Goal: Transaction & Acquisition: Purchase product/service

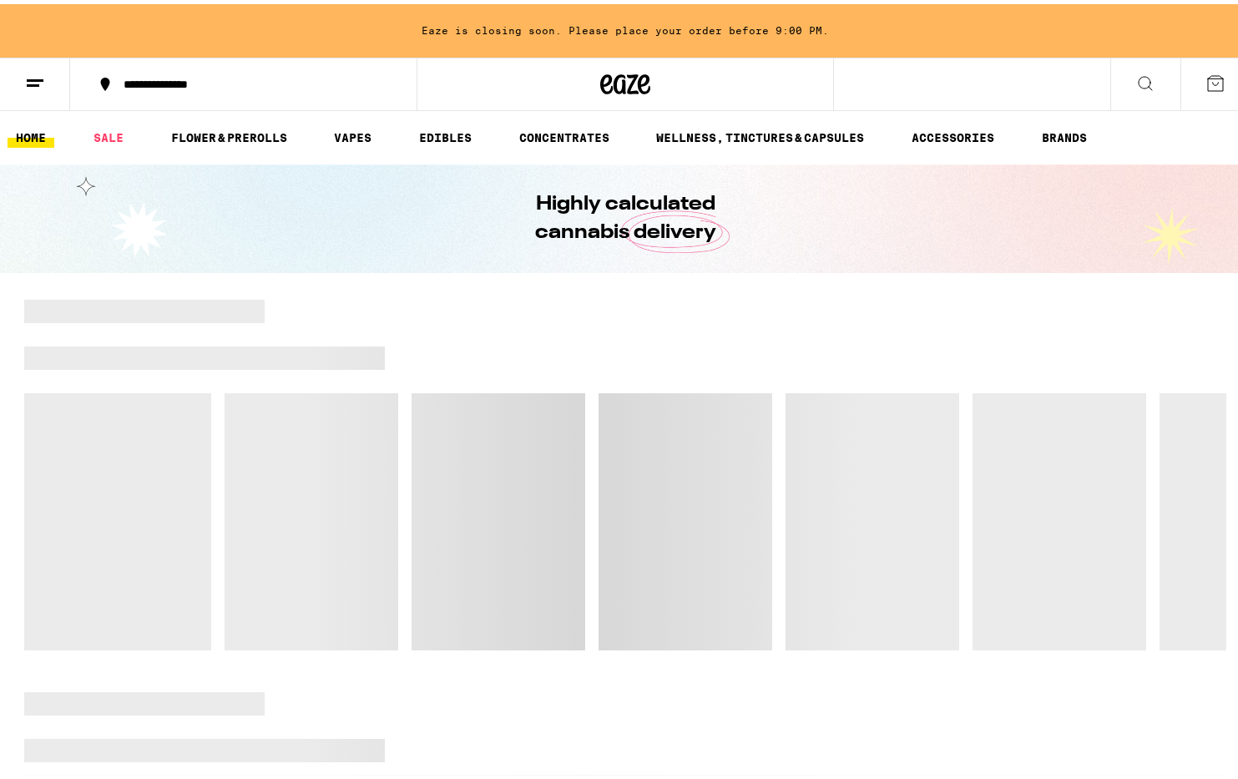
drag, startPoint x: 869, startPoint y: 348, endPoint x: 870, endPoint y: 322, distance: 25.9
click at [870, 348] on div at bounding box center [805, 353] width 841 height 23
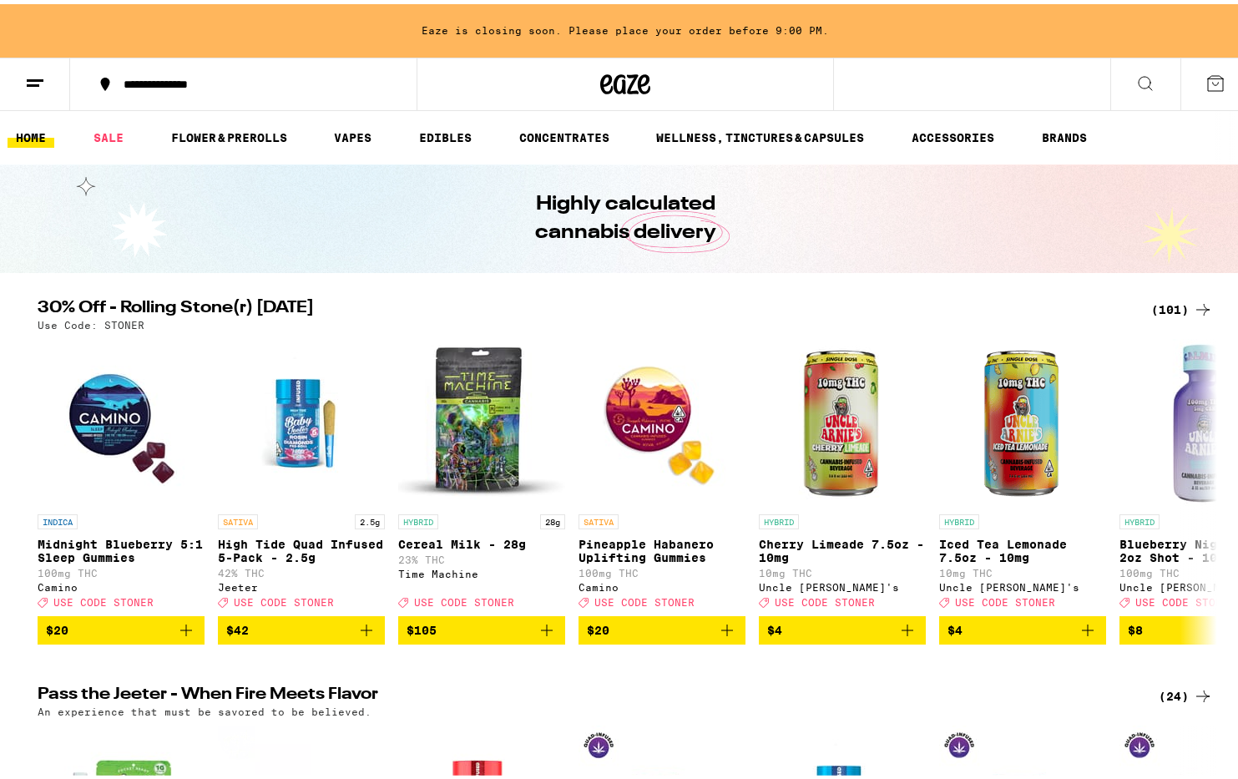
drag, startPoint x: 822, startPoint y: 239, endPoint x: 832, endPoint y: 226, distance: 16.0
click at [822, 235] on div "Highly calculated cannabis delivery" at bounding box center [625, 214] width 641 height 109
click at [1205, 77] on icon at bounding box center [1215, 79] width 20 height 20
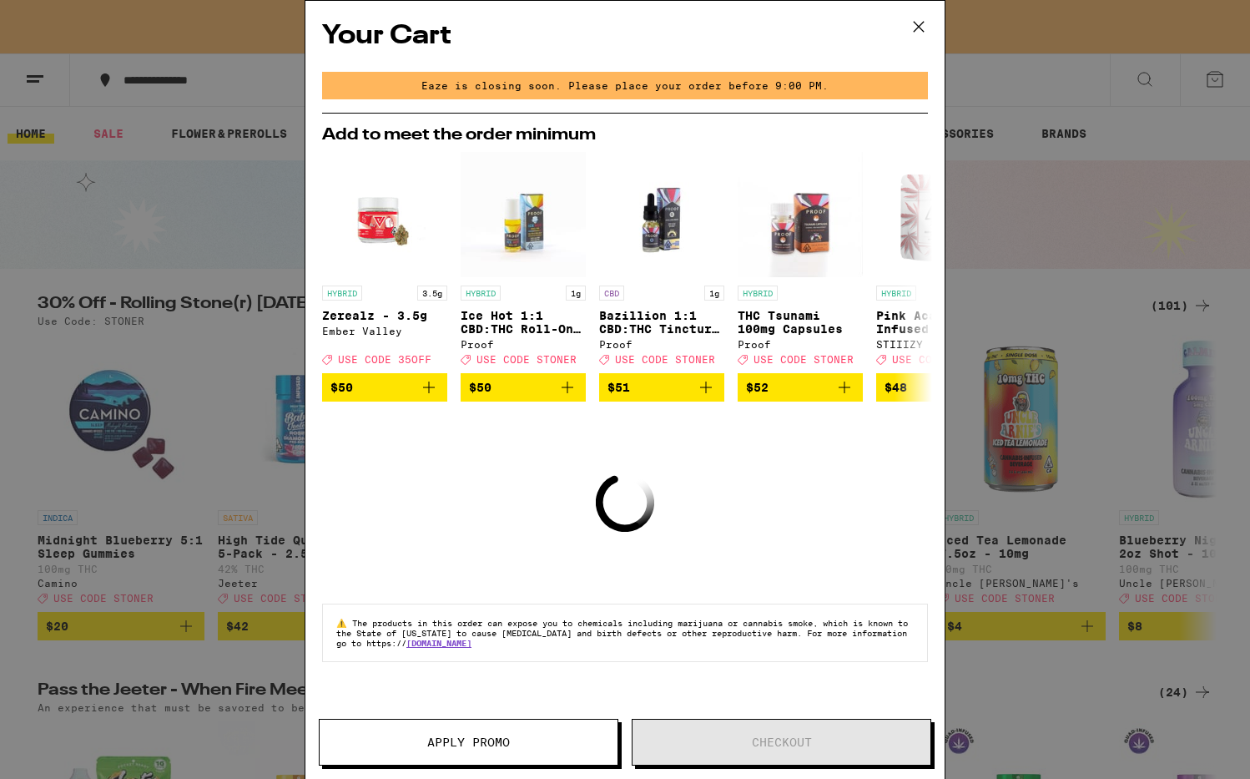
click at [916, 28] on icon at bounding box center [918, 26] width 25 height 25
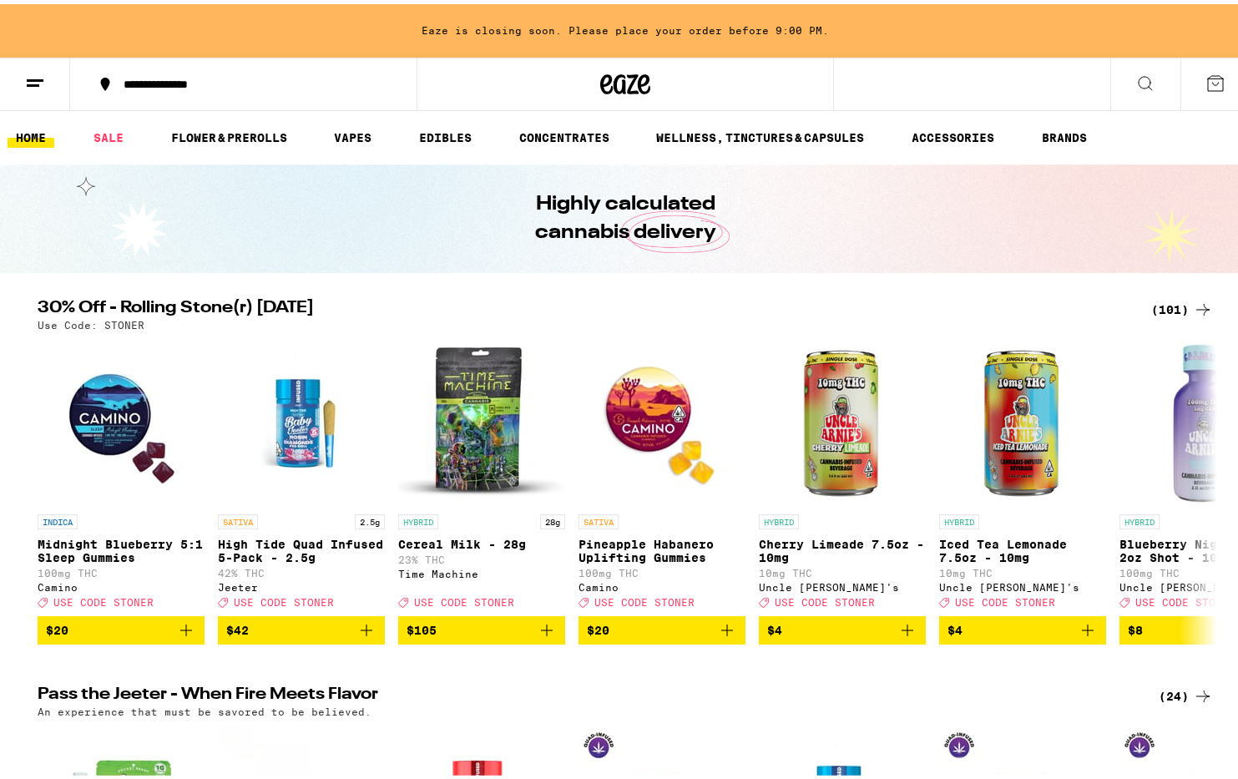
click at [36, 88] on icon at bounding box center [35, 79] width 20 height 20
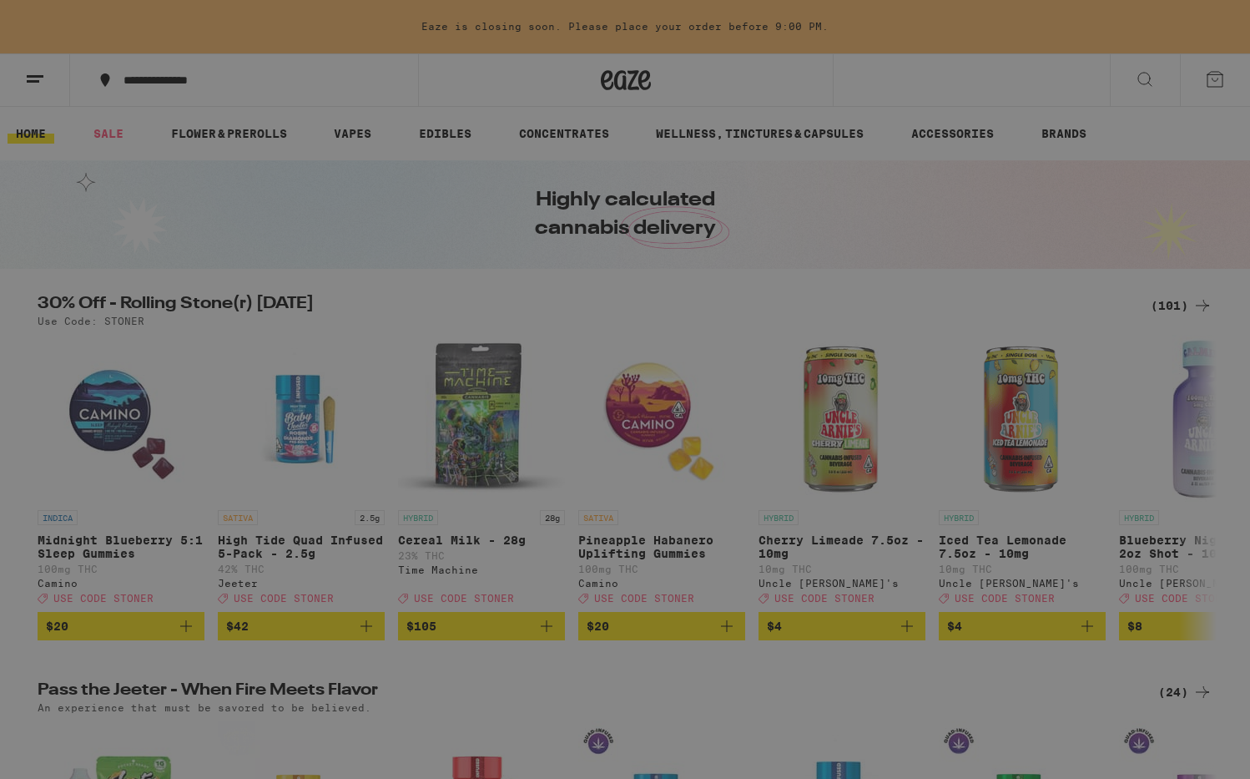
click at [144, 588] on link "Account" at bounding box center [231, 584] width 293 height 20
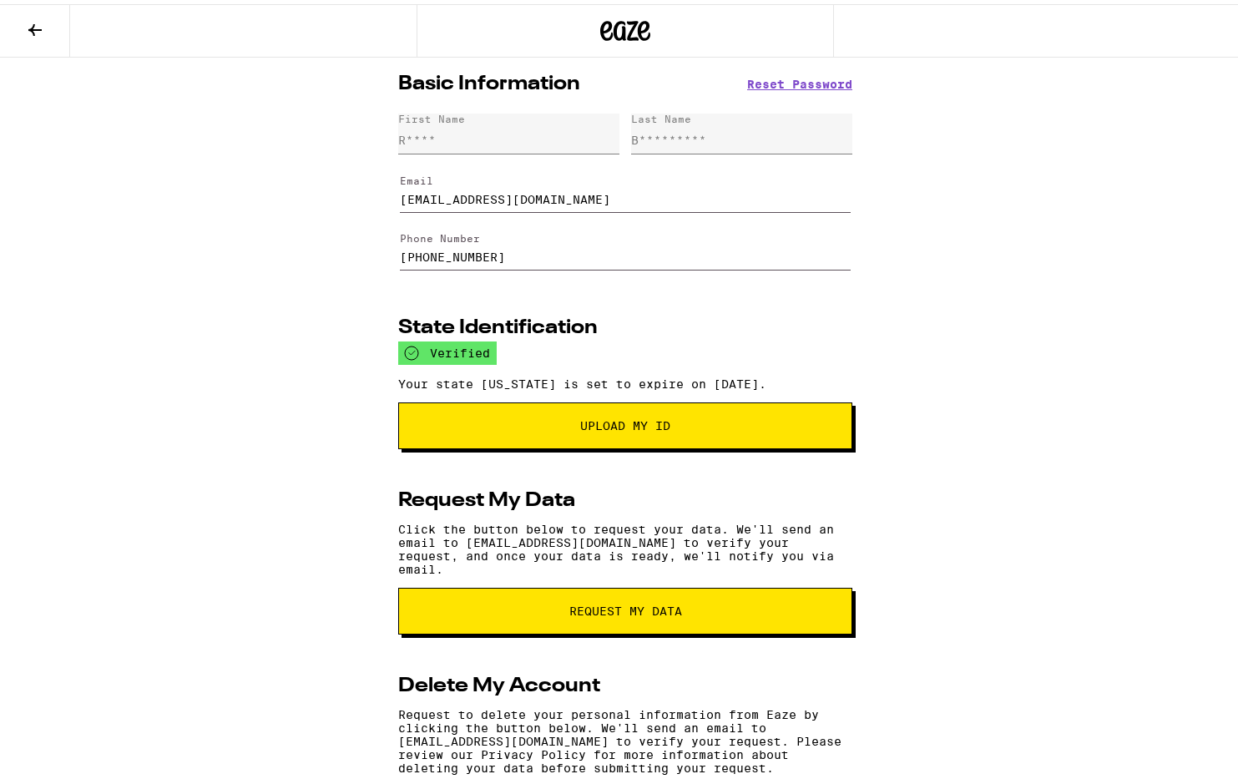
click at [34, 32] on icon at bounding box center [35, 26] width 20 height 20
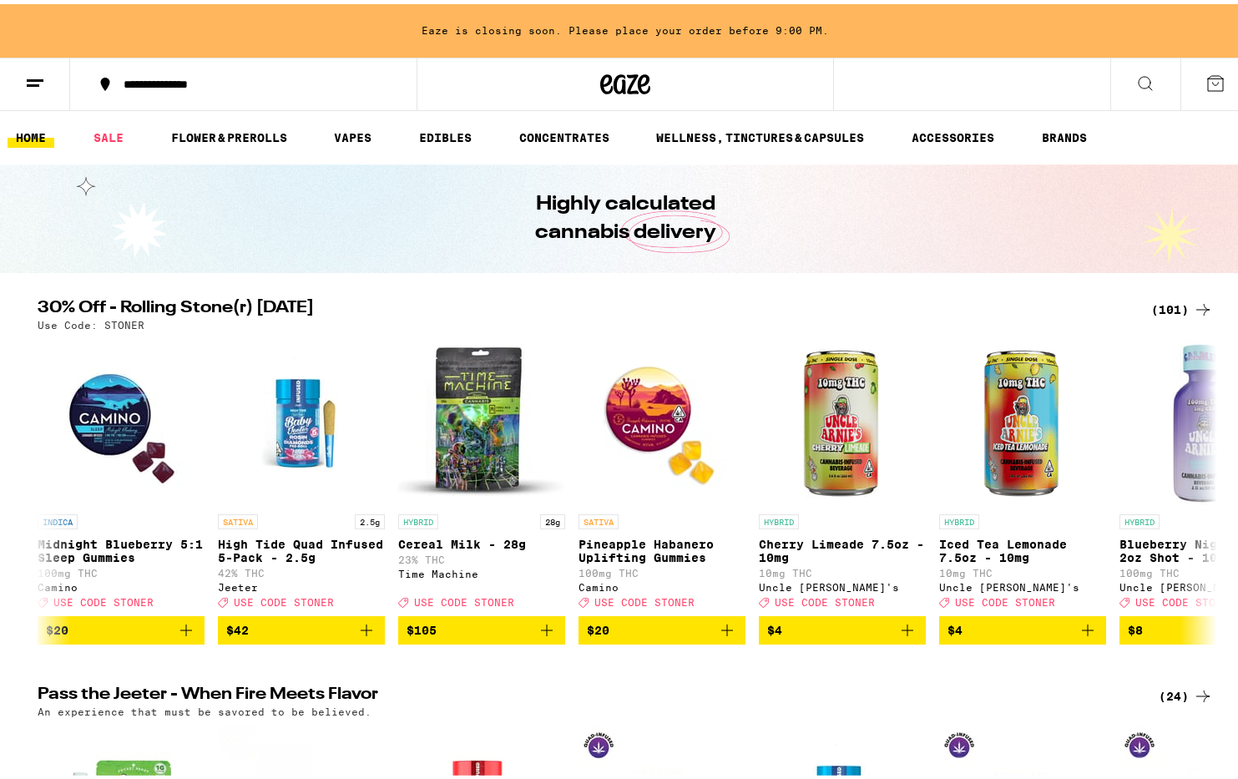
click at [18, 67] on button at bounding box center [35, 80] width 70 height 53
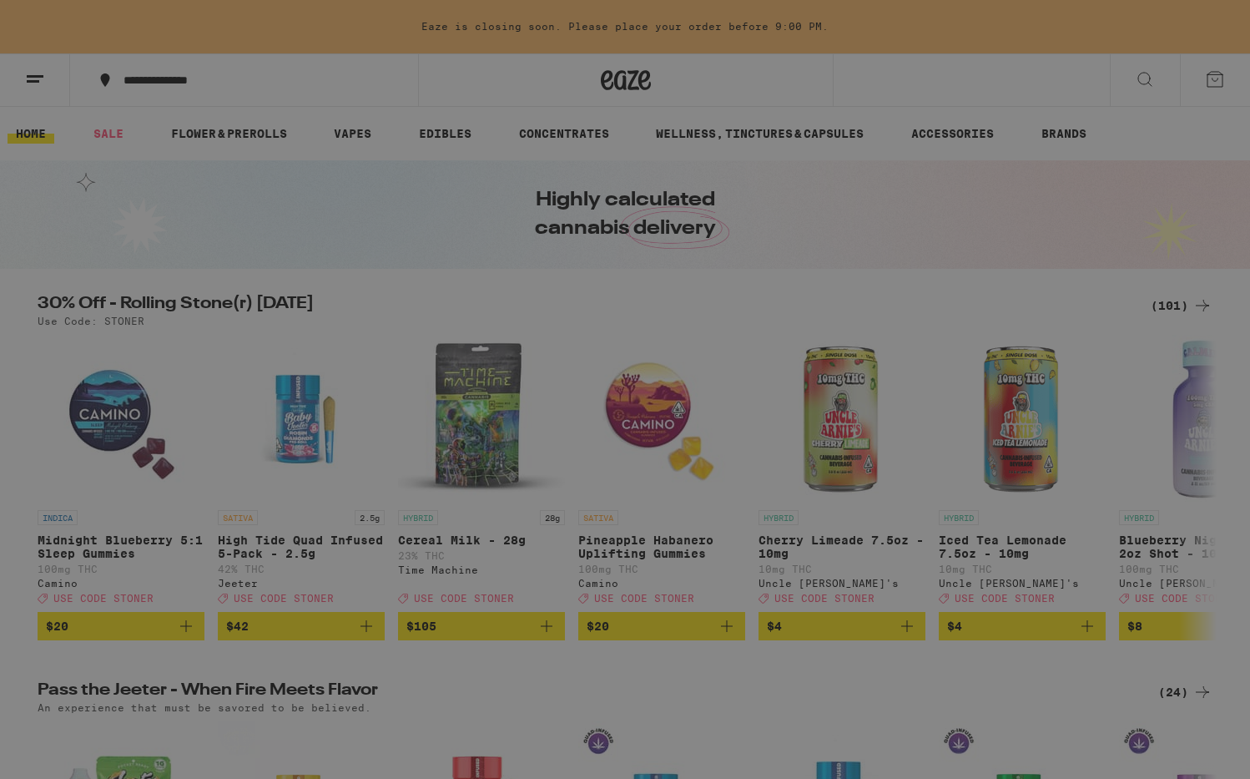
click at [149, 452] on link "Order History" at bounding box center [231, 449] width 293 height 20
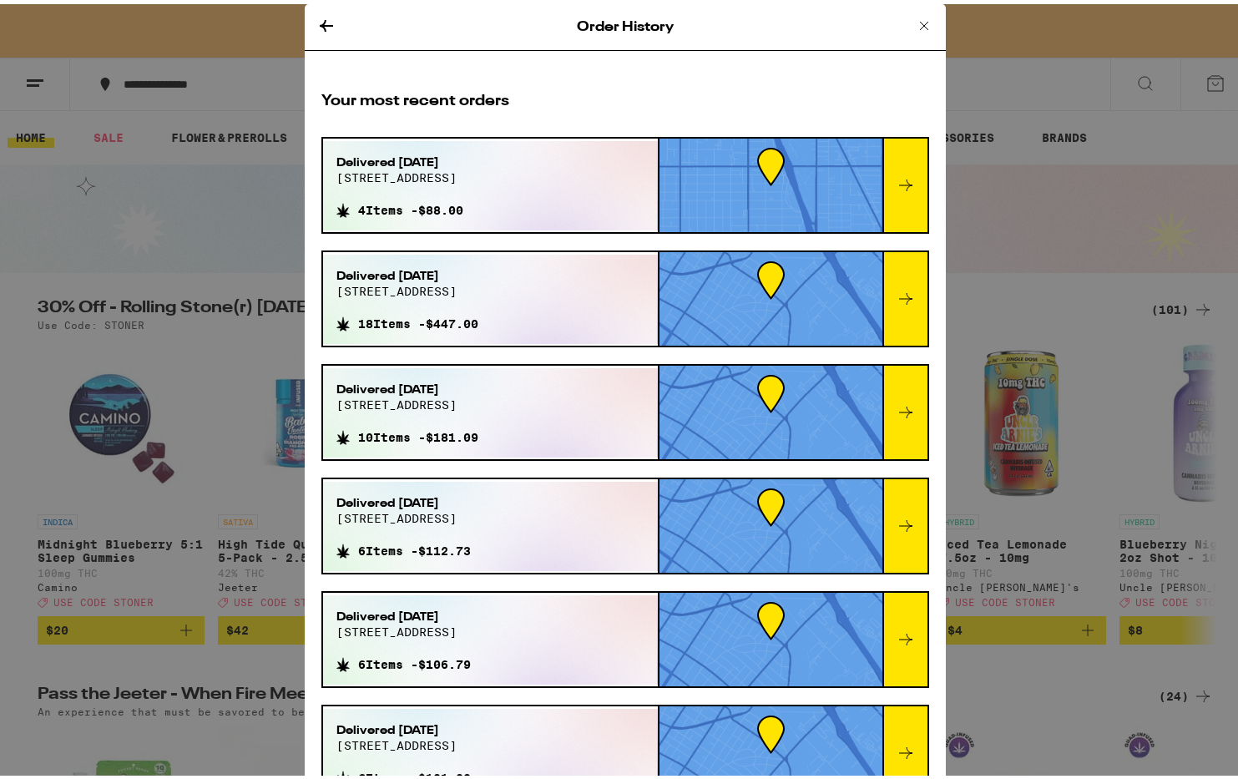
click at [896, 291] on icon at bounding box center [906, 295] width 20 height 20
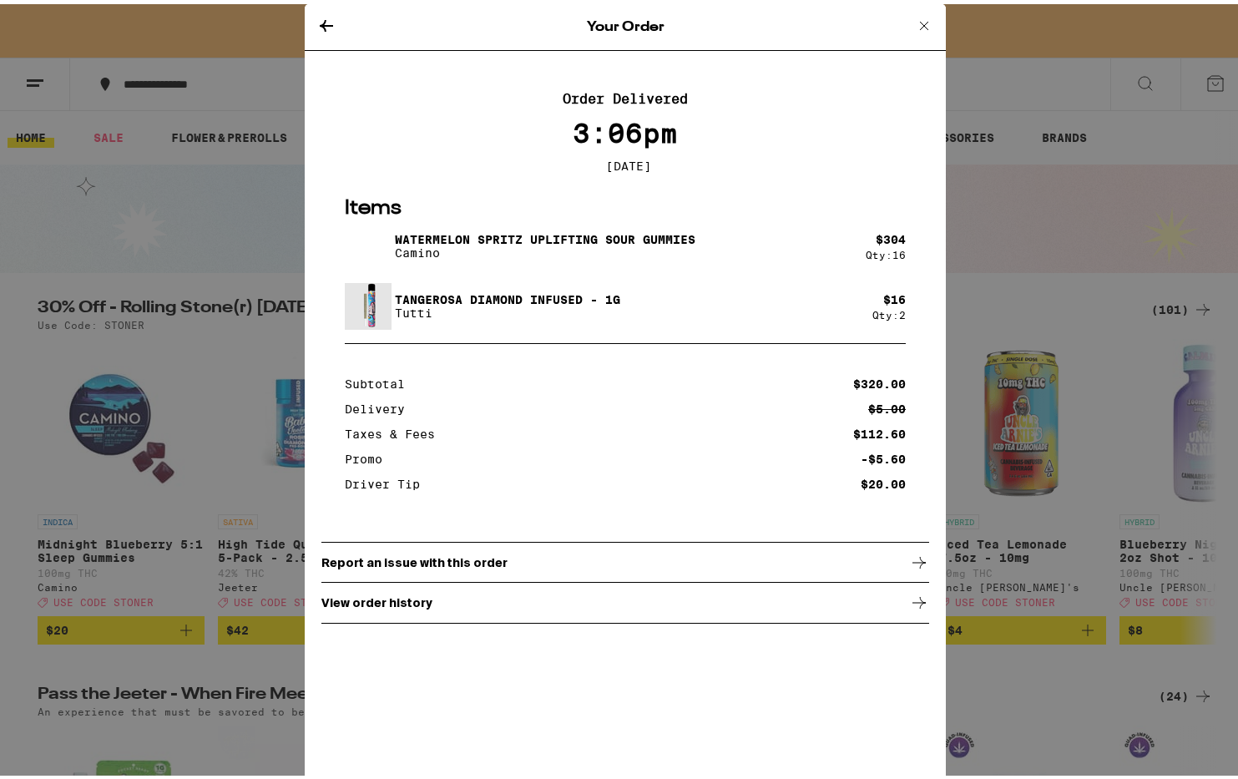
click at [316, 15] on icon at bounding box center [326, 22] width 20 height 20
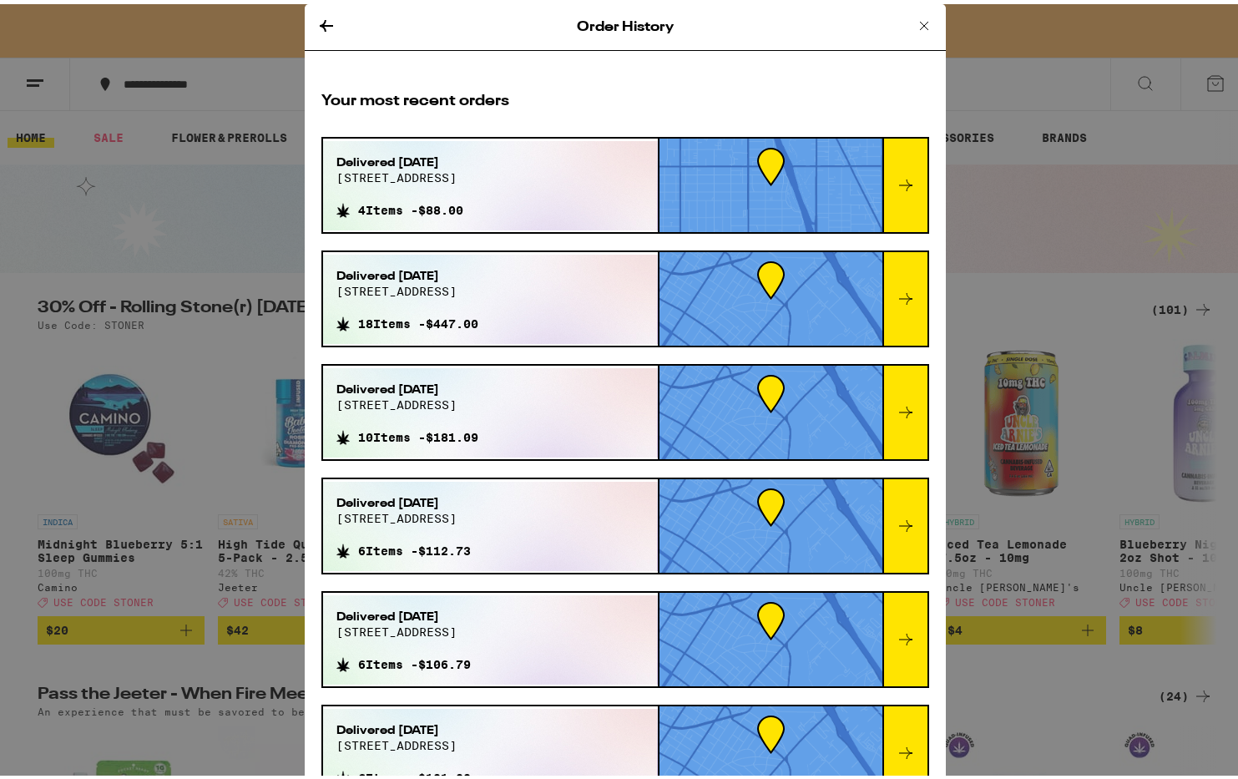
click at [325, 19] on icon at bounding box center [326, 22] width 20 height 20
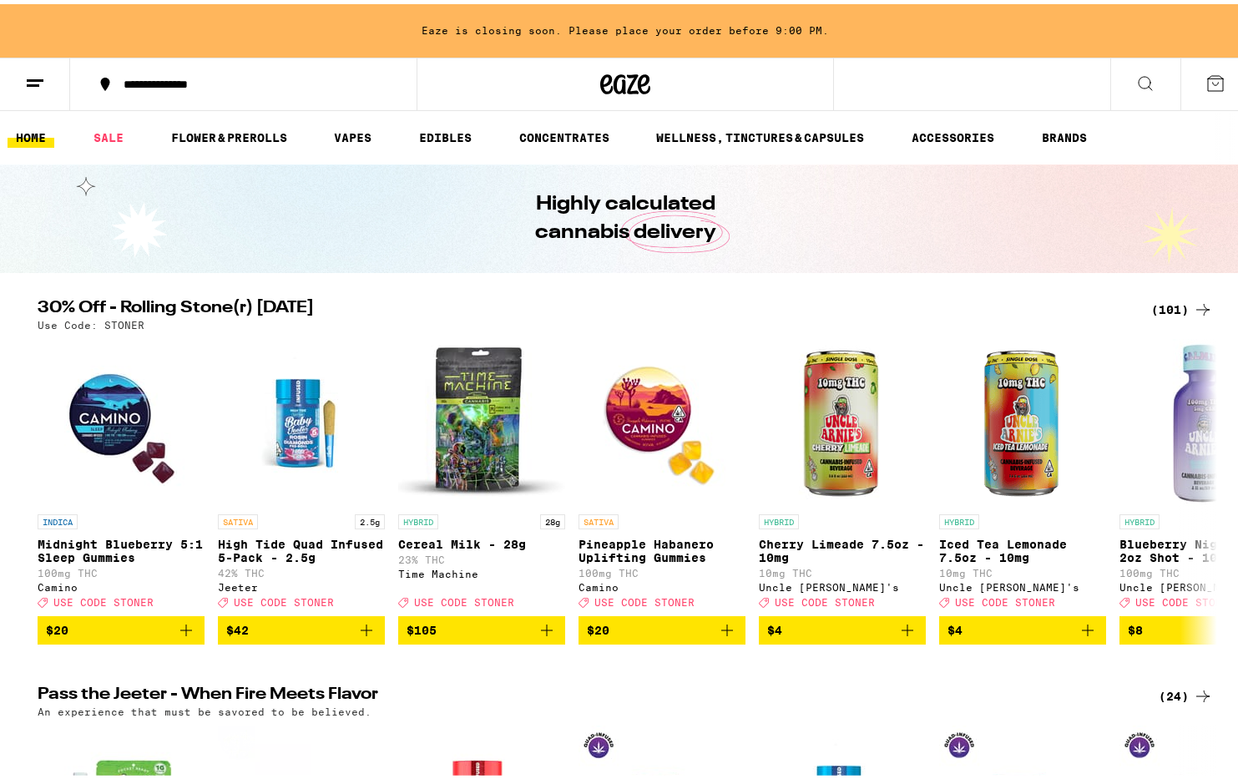
click at [1135, 83] on icon at bounding box center [1145, 79] width 20 height 20
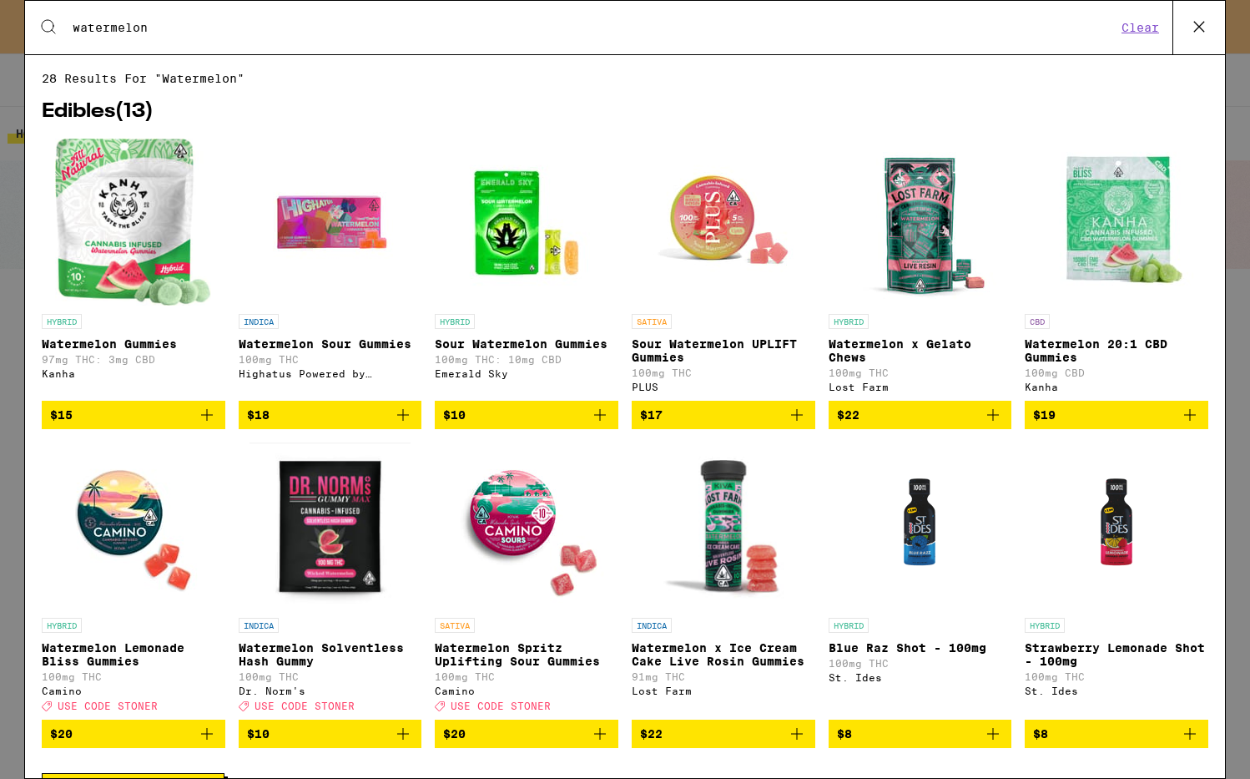
type input "watermelon"
click at [496, 519] on img "Open page for Watermelon Spritz Uplifting Sour Gummies from Camino" at bounding box center [526, 525] width 167 height 167
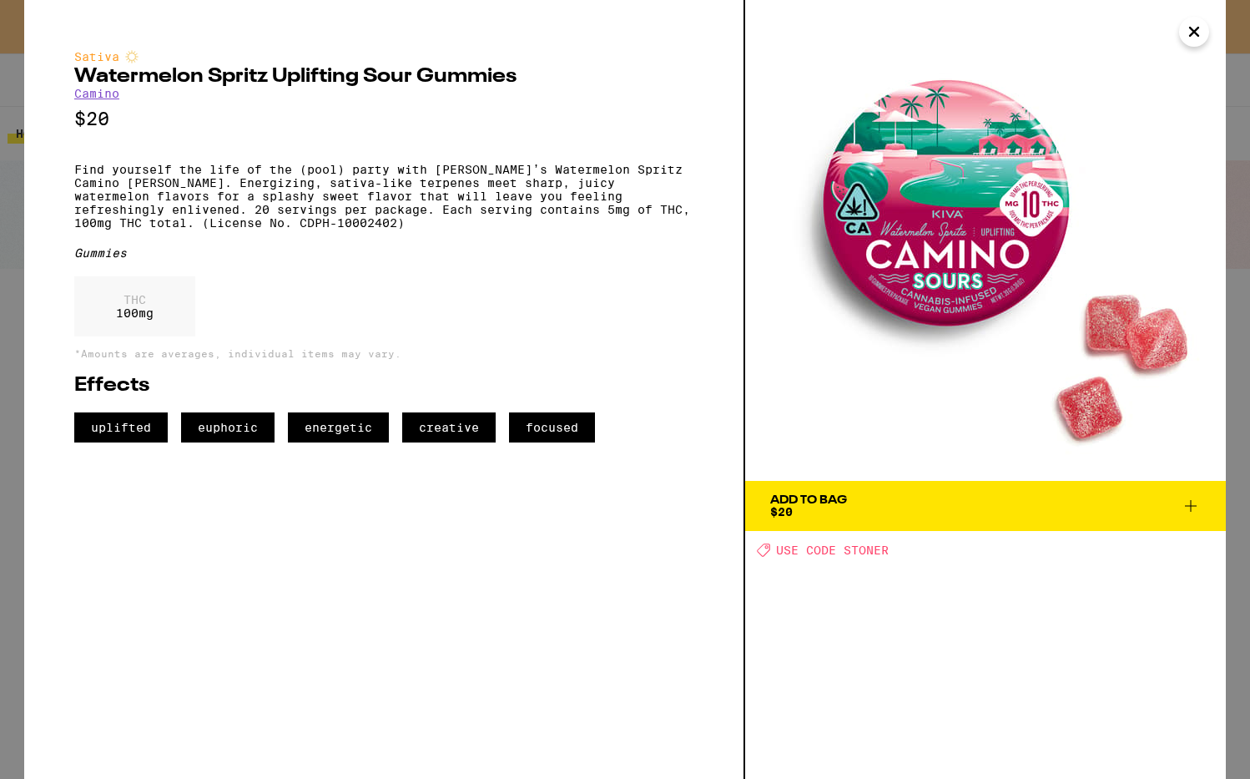
drag, startPoint x: 627, startPoint y: 629, endPoint x: 702, endPoint y: 613, distance: 77.0
click at [702, 613] on div "Sativa Watermelon Spritz Uplifting Sour Gummies Camino $20 Find yourself the li…" at bounding box center [384, 389] width 721 height 779
click at [801, 554] on span "USE CODE STONER" at bounding box center [832, 549] width 113 height 13
drag, startPoint x: 1090, startPoint y: 501, endPoint x: 1073, endPoint y: 522, distance: 26.7
click at [1091, 501] on span "Add To Bag $20" at bounding box center [985, 505] width 431 height 23
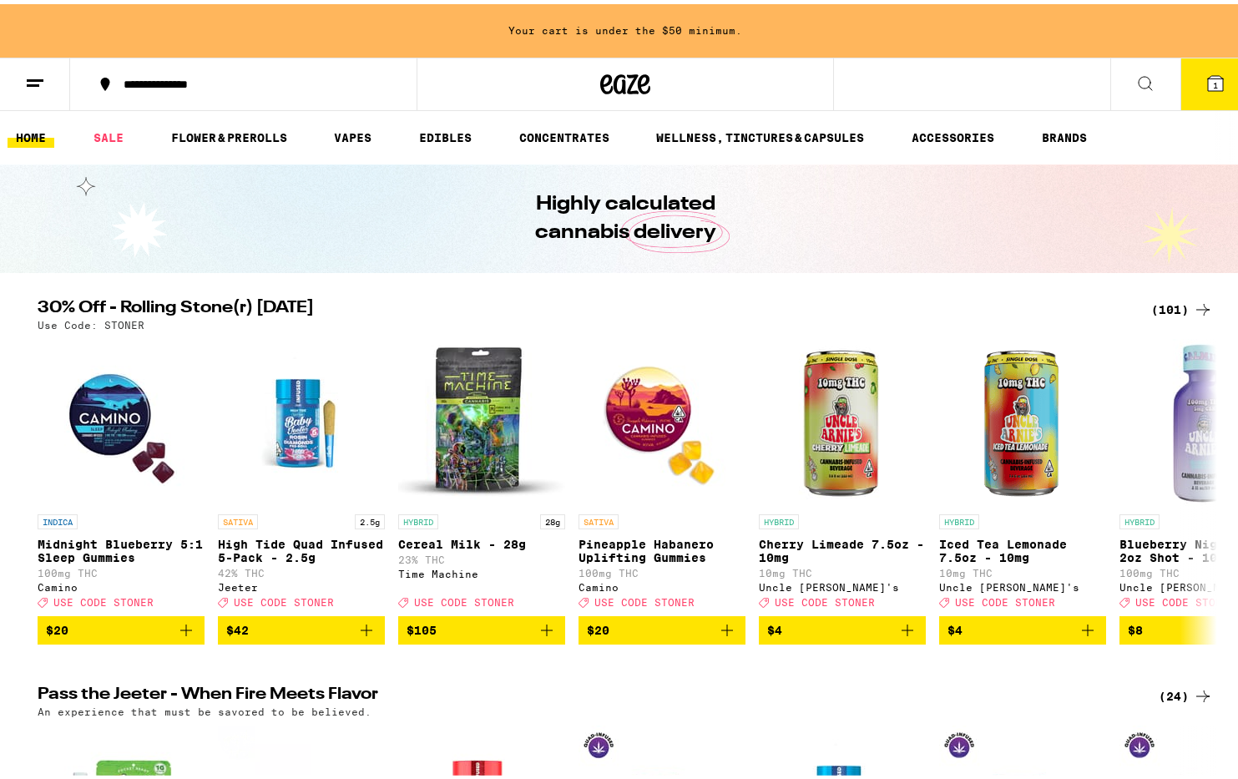
click at [1208, 86] on icon at bounding box center [1215, 79] width 15 height 15
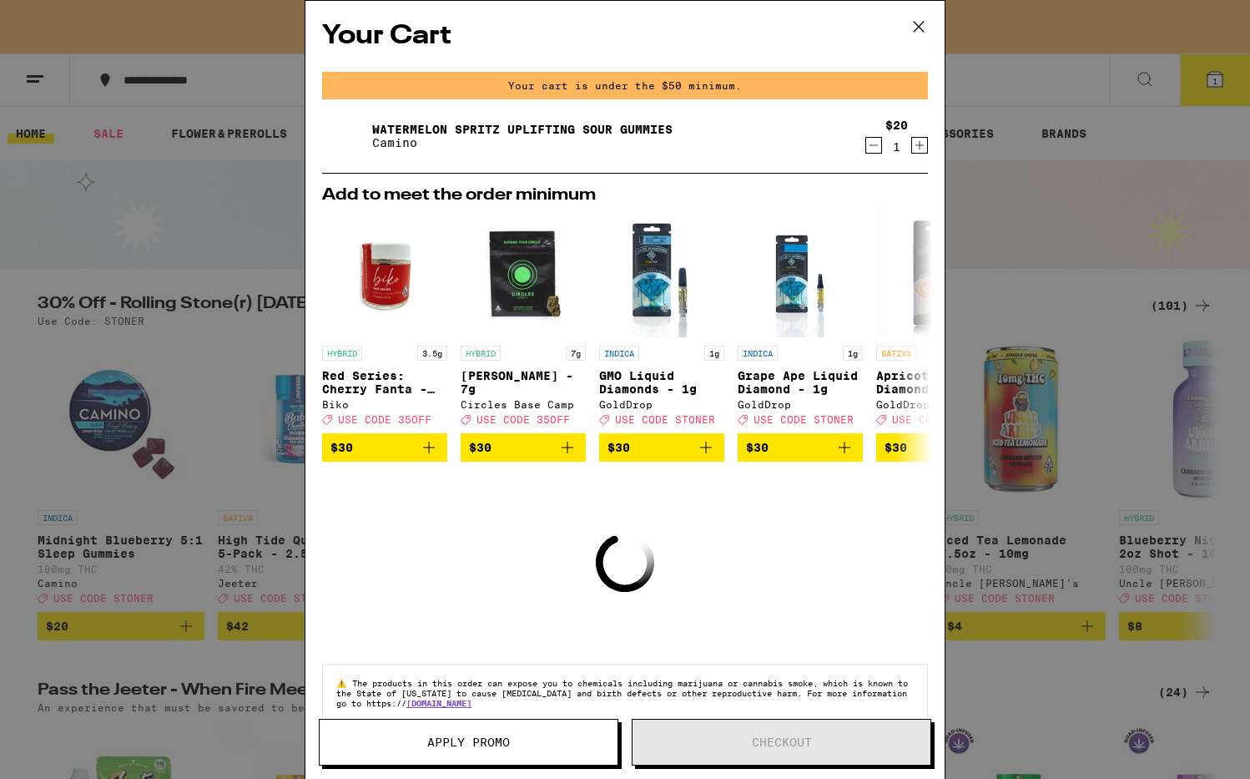
click at [919, 28] on icon at bounding box center [918, 26] width 25 height 25
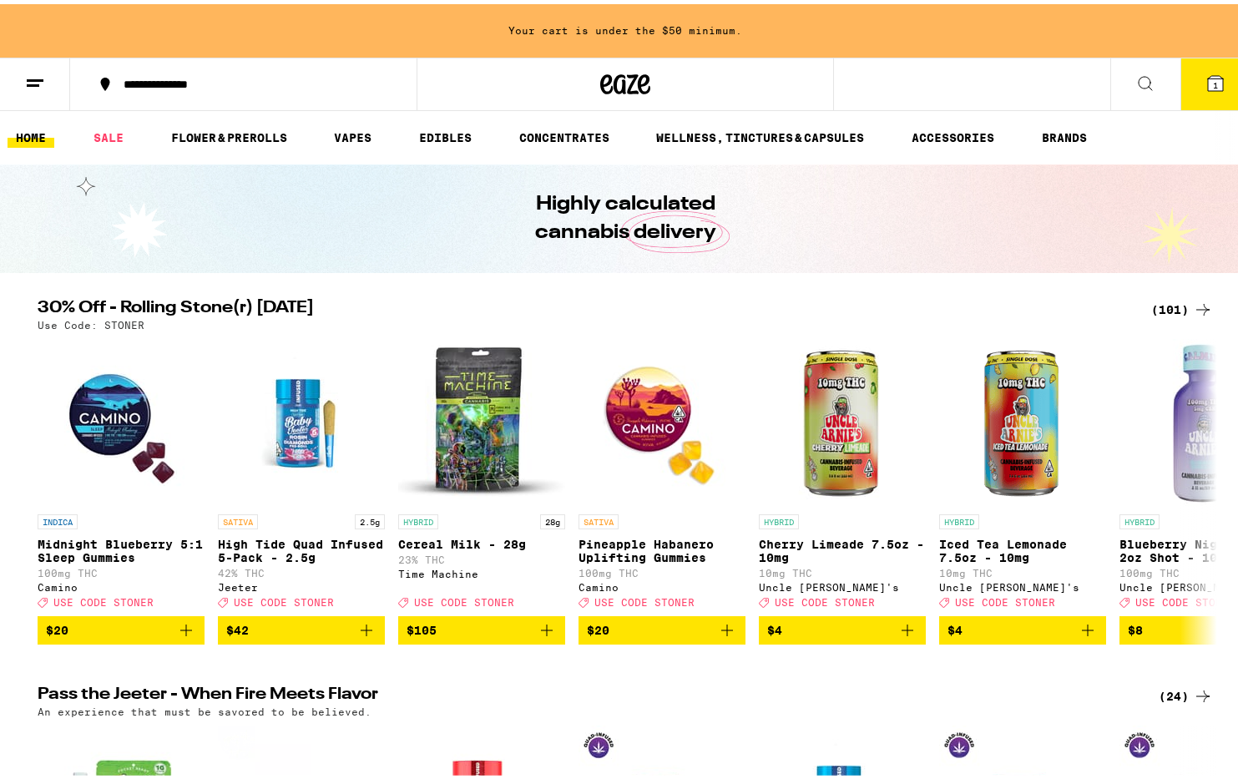
click at [1208, 81] on icon at bounding box center [1215, 79] width 15 height 15
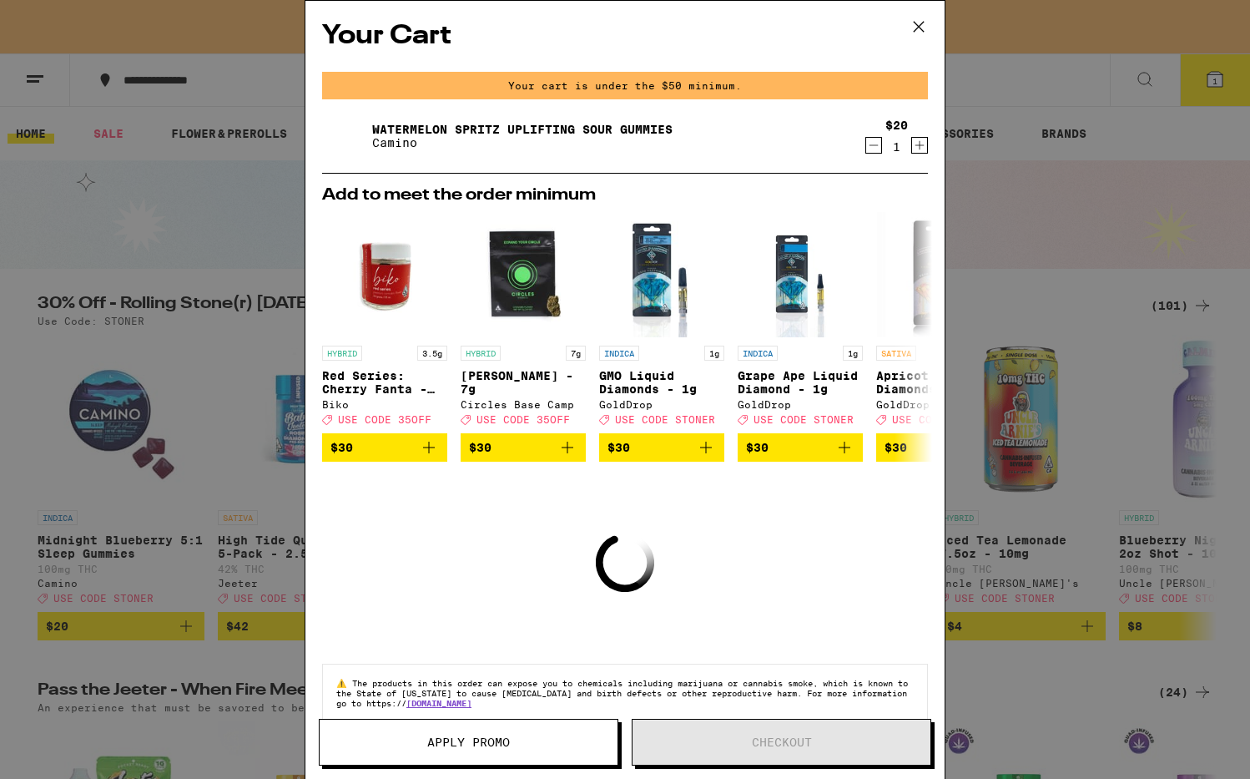
click at [471, 745] on span "Apply Promo" at bounding box center [468, 742] width 83 height 12
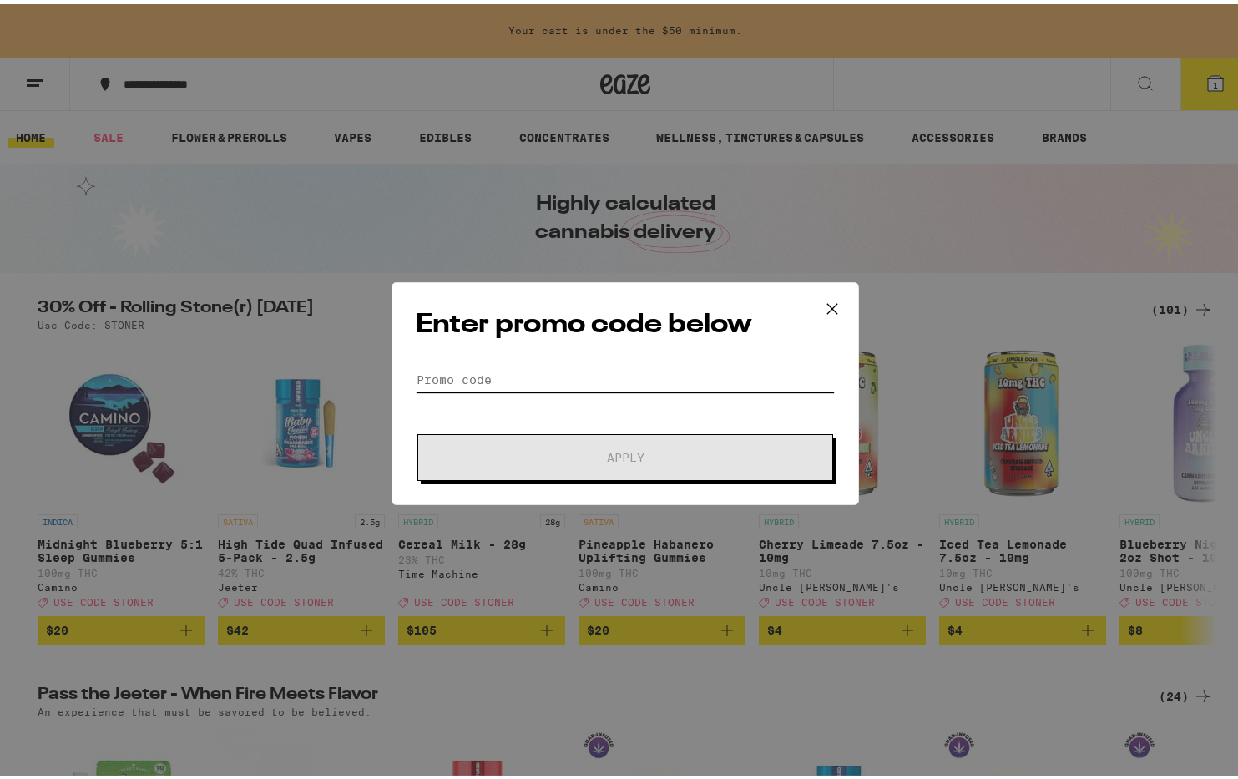
click at [459, 371] on input "Promo Code" at bounding box center [625, 375] width 419 height 25
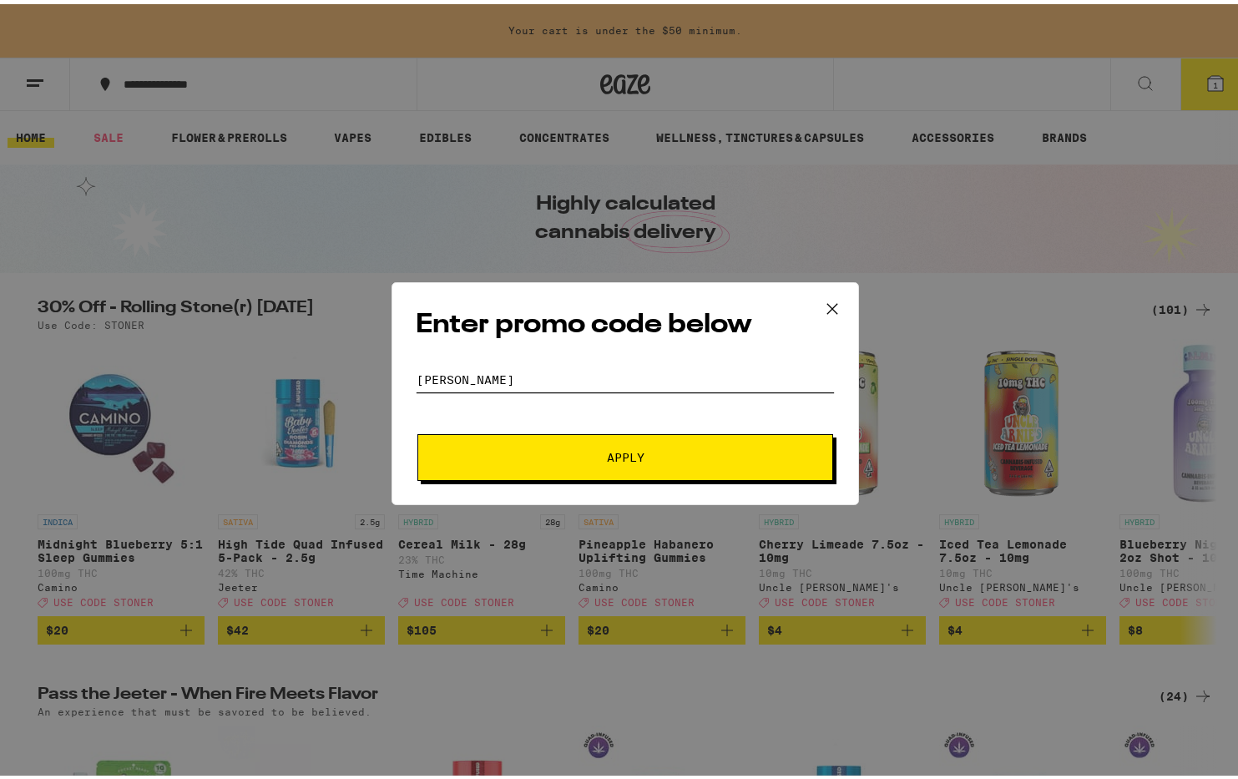
type input "[PERSON_NAME]"
click at [417, 430] on button "Apply" at bounding box center [625, 453] width 416 height 47
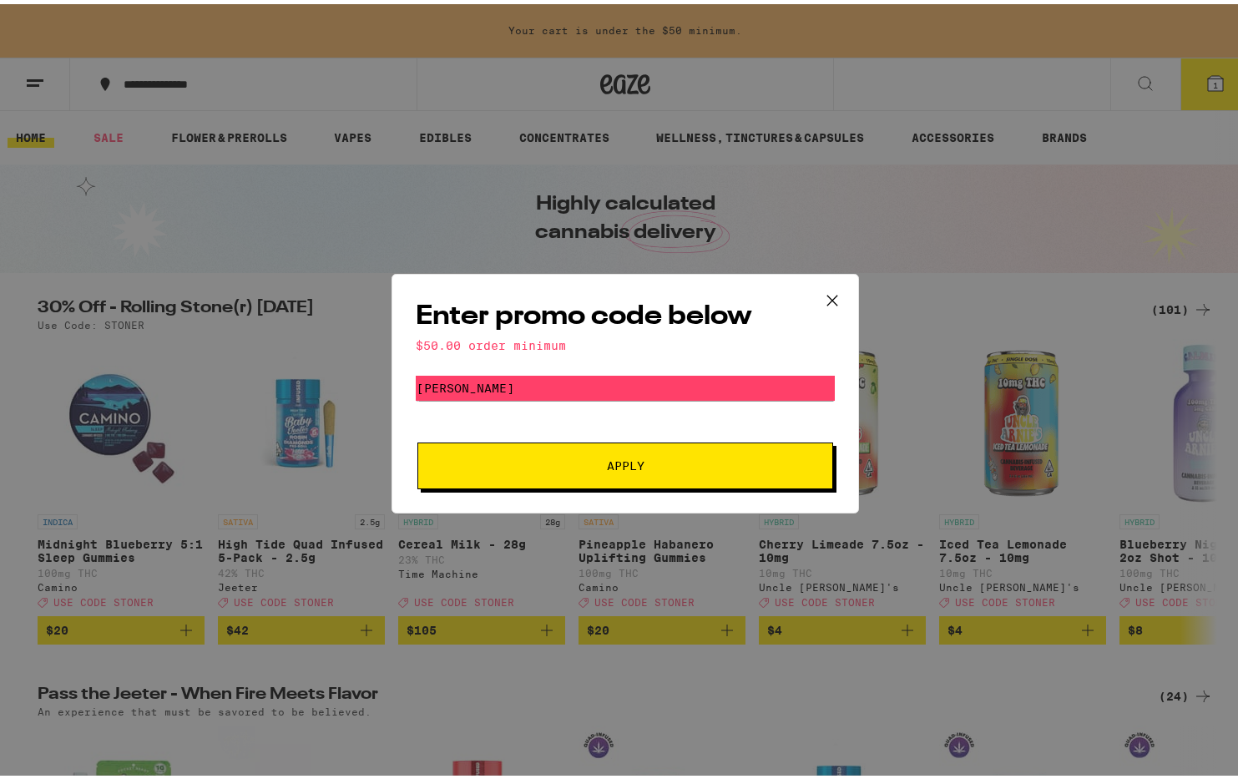
click at [556, 469] on button "Apply" at bounding box center [625, 461] width 416 height 47
click at [820, 296] on icon at bounding box center [832, 296] width 25 height 25
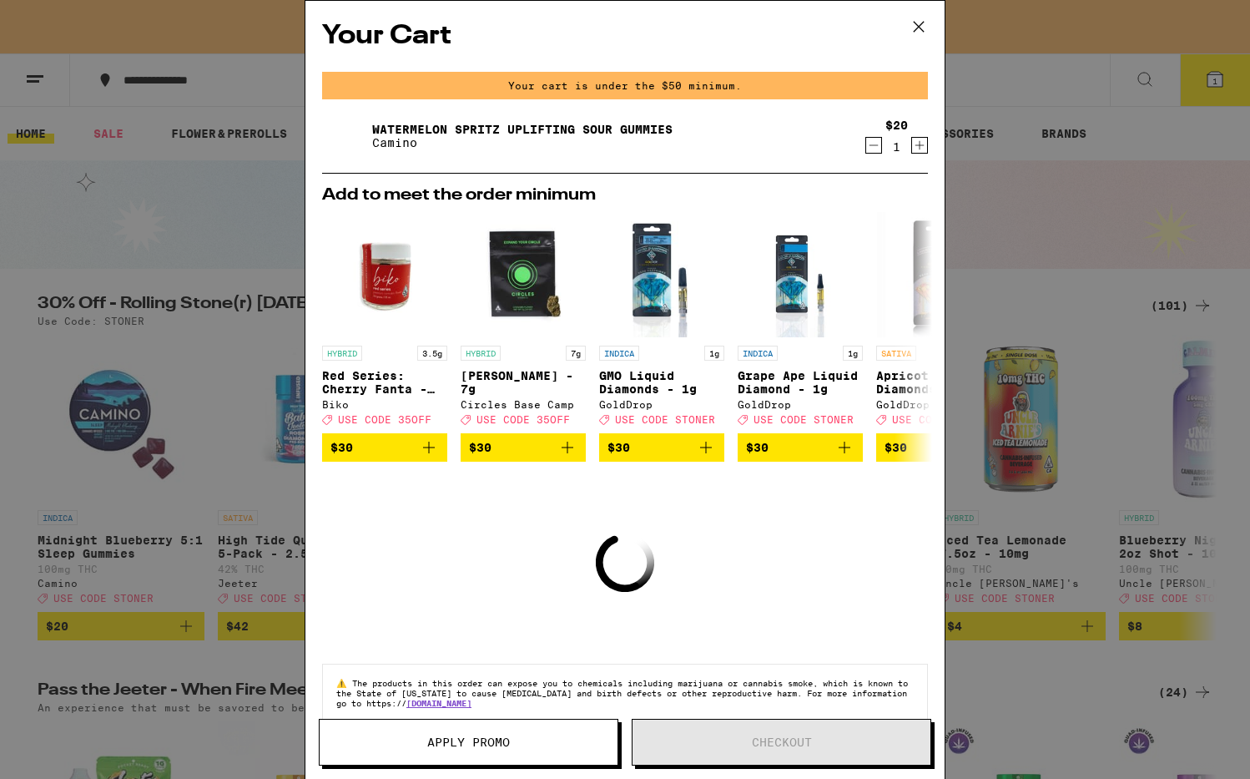
click at [924, 28] on icon at bounding box center [918, 26] width 25 height 25
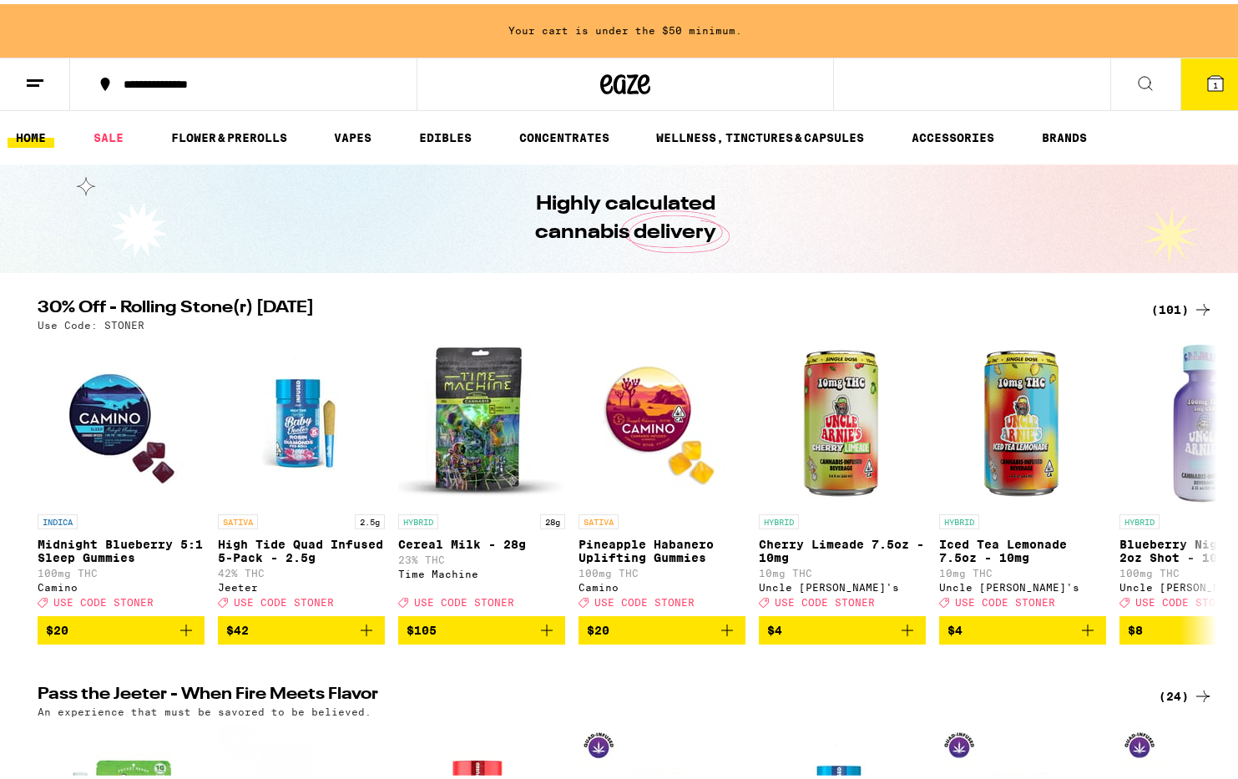
click at [1192, 78] on button "1" at bounding box center [1215, 80] width 70 height 52
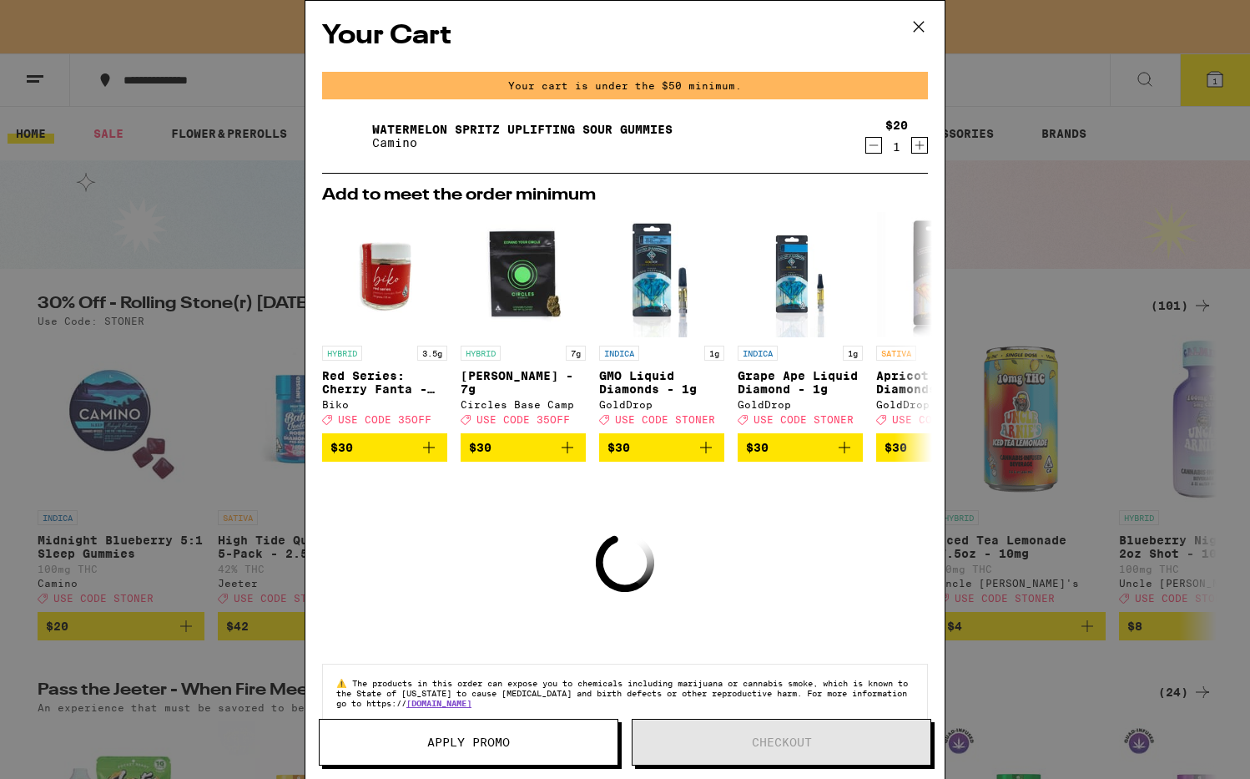
click at [912, 148] on icon "Increment" at bounding box center [919, 145] width 15 height 20
click at [916, 23] on icon at bounding box center [918, 26] width 25 height 25
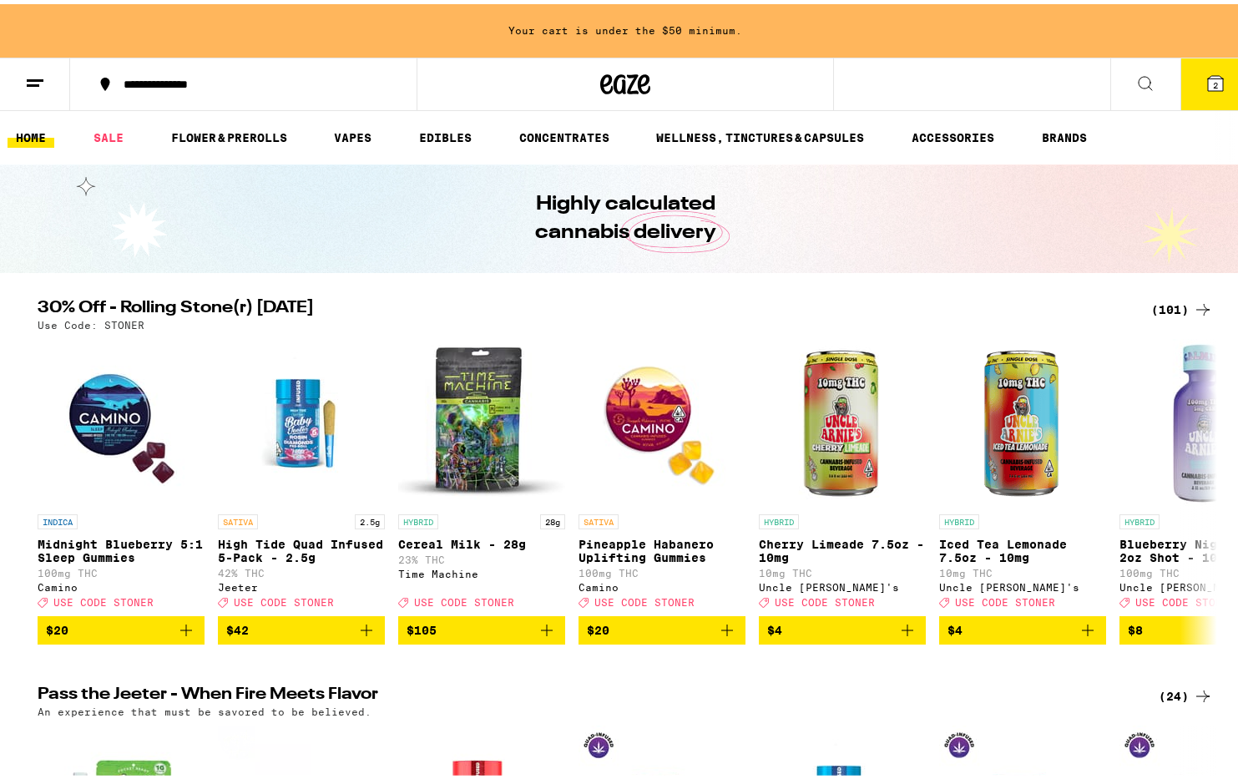
click at [1205, 88] on icon at bounding box center [1215, 79] width 20 height 20
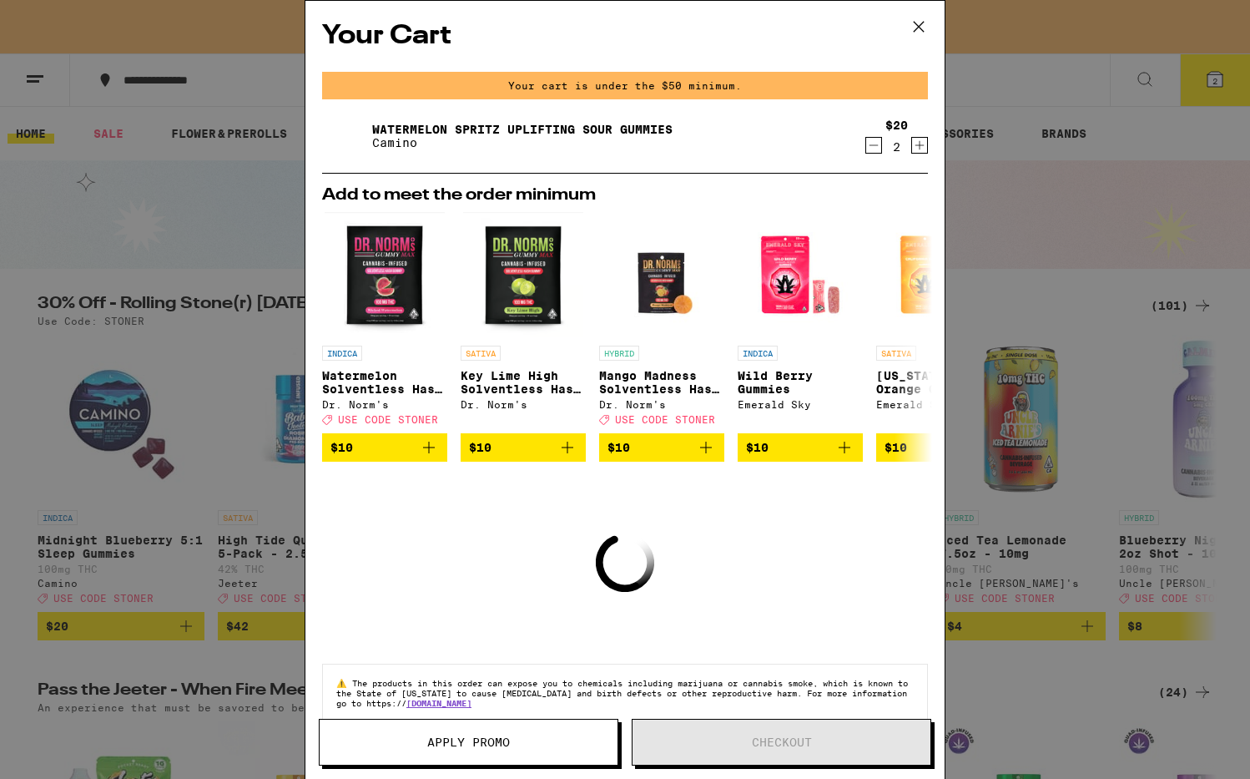
click at [918, 33] on icon at bounding box center [918, 26] width 25 height 25
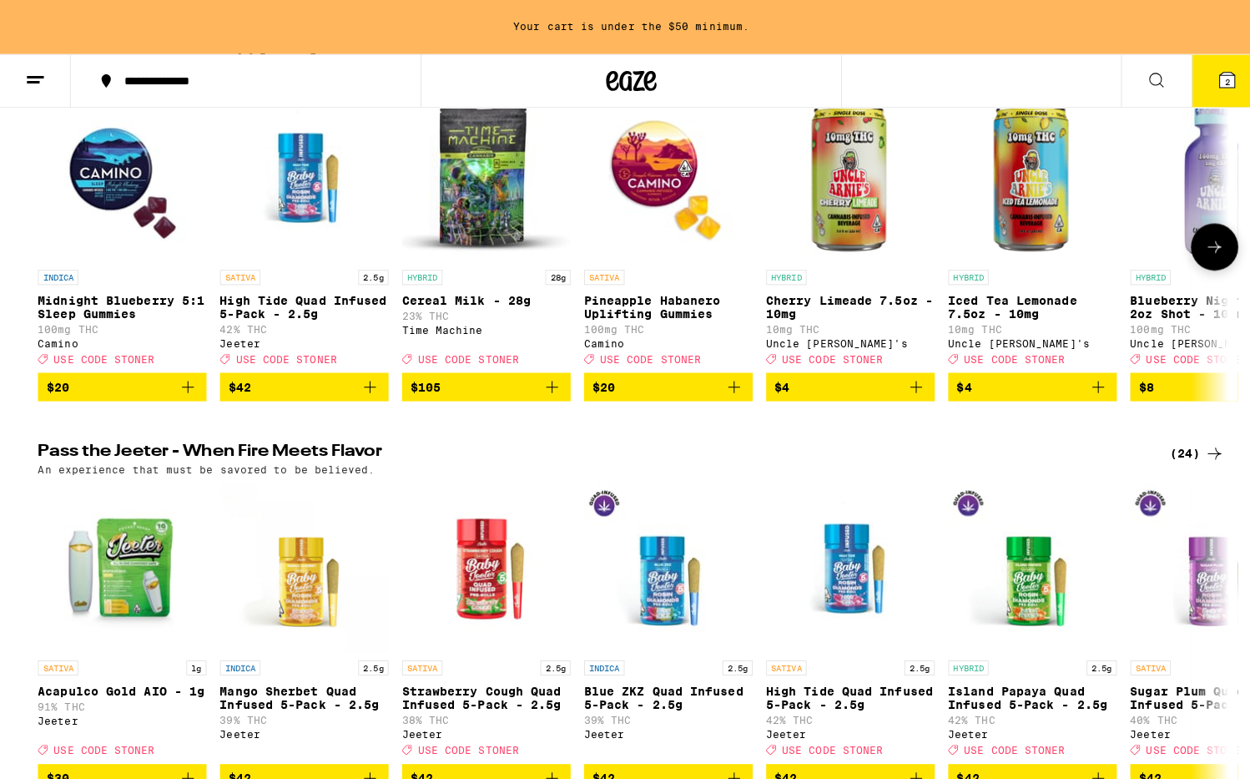
scroll to position [557, 0]
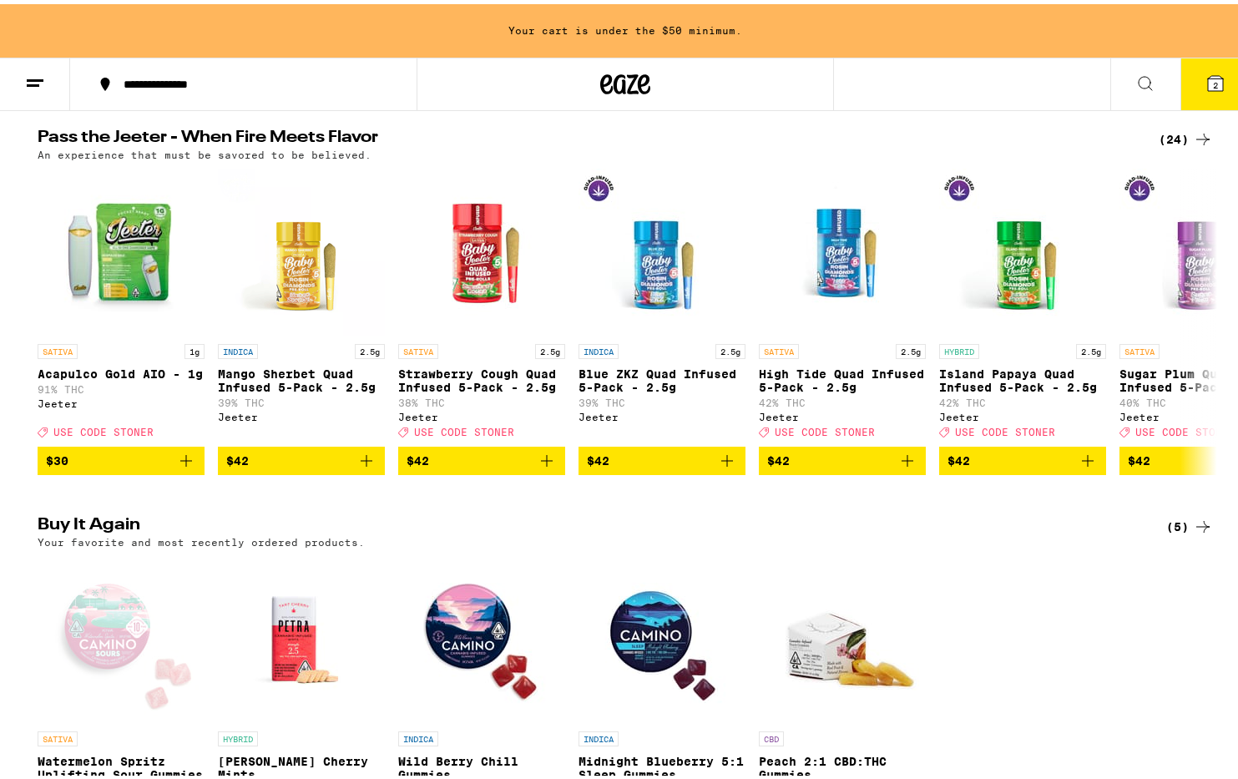
click at [483, 668] on img "Open page for Wild Berry Chill Gummies from Camino" at bounding box center [481, 635] width 167 height 167
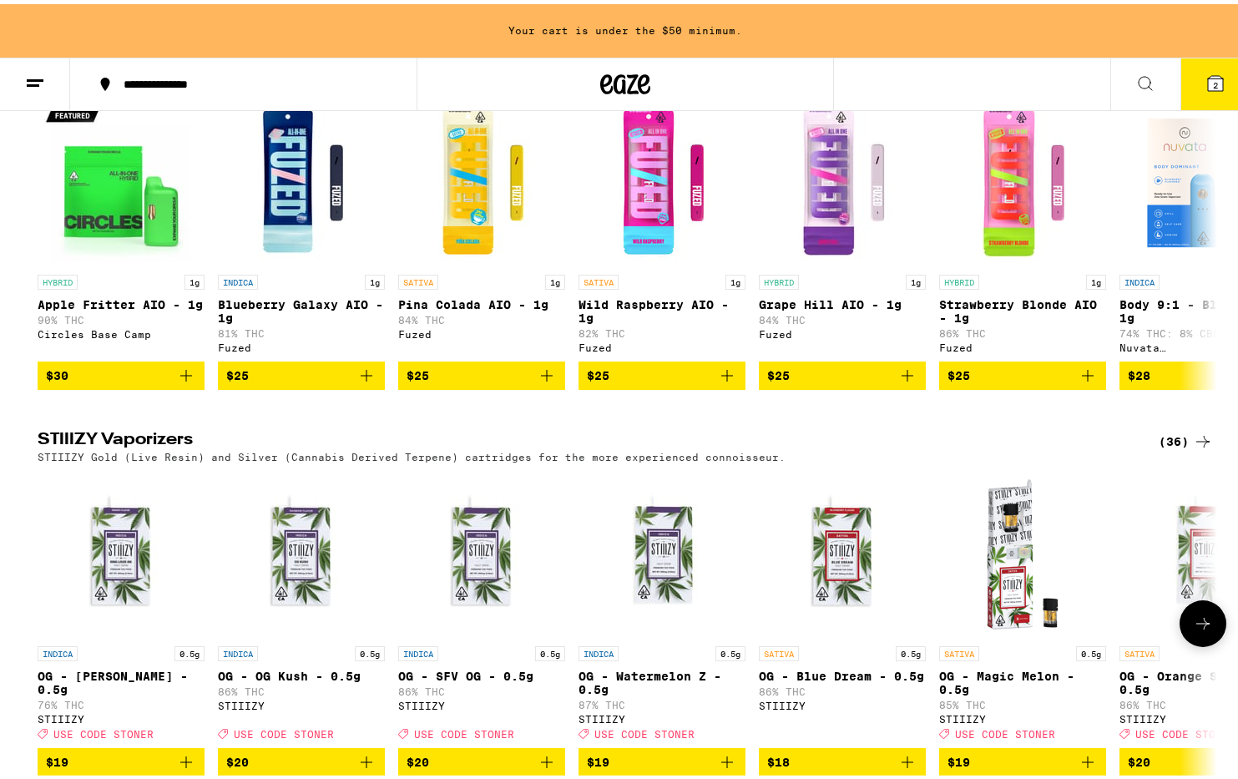
scroll to position [3152, 0]
